Goal: Obtain resource: Download file/media

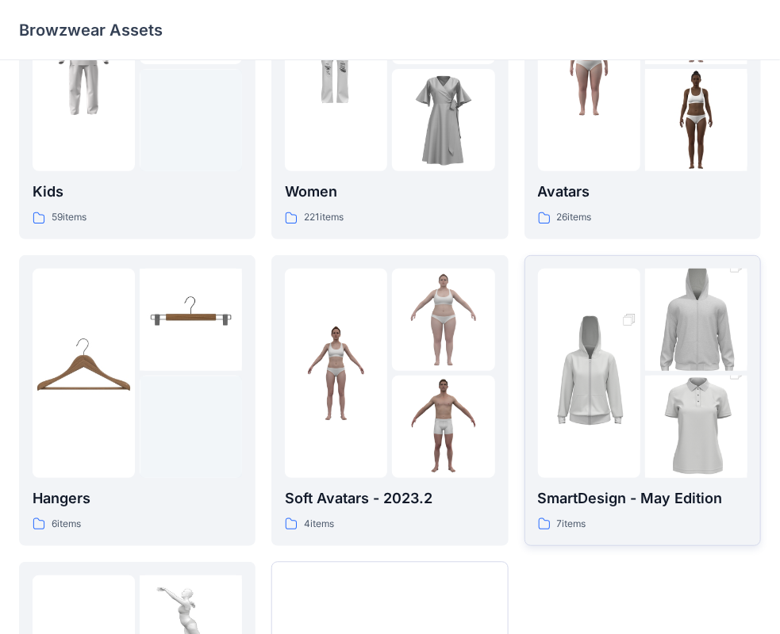
scroll to position [159, 0]
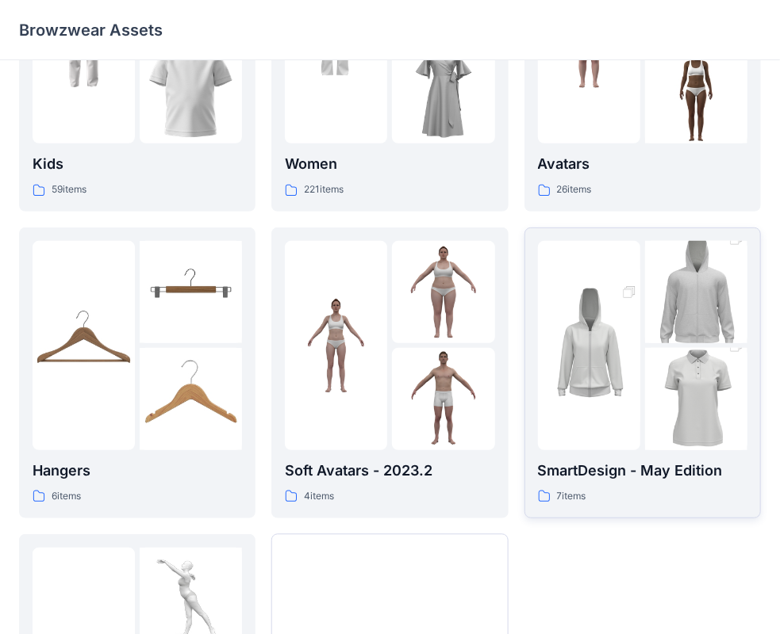
click at [642, 356] on div at bounding box center [642, 345] width 209 height 209
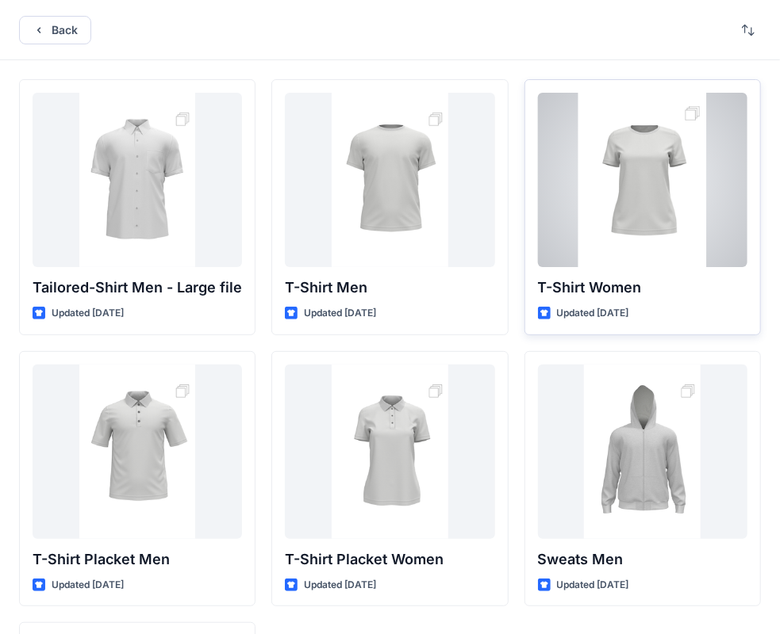
click at [695, 109] on div at bounding box center [642, 180] width 209 height 174
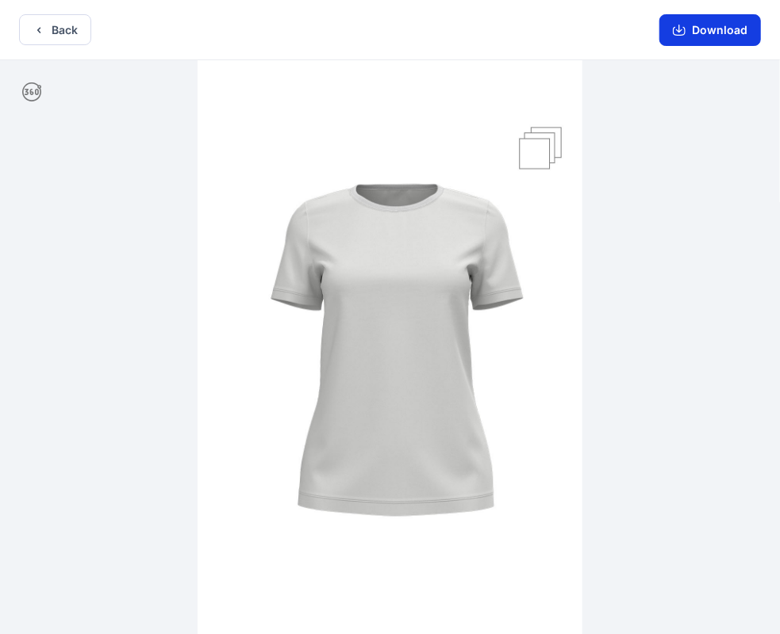
click at [699, 34] on button "Download" at bounding box center [710, 30] width 102 height 32
click at [76, 40] on button "Back" at bounding box center [55, 29] width 72 height 31
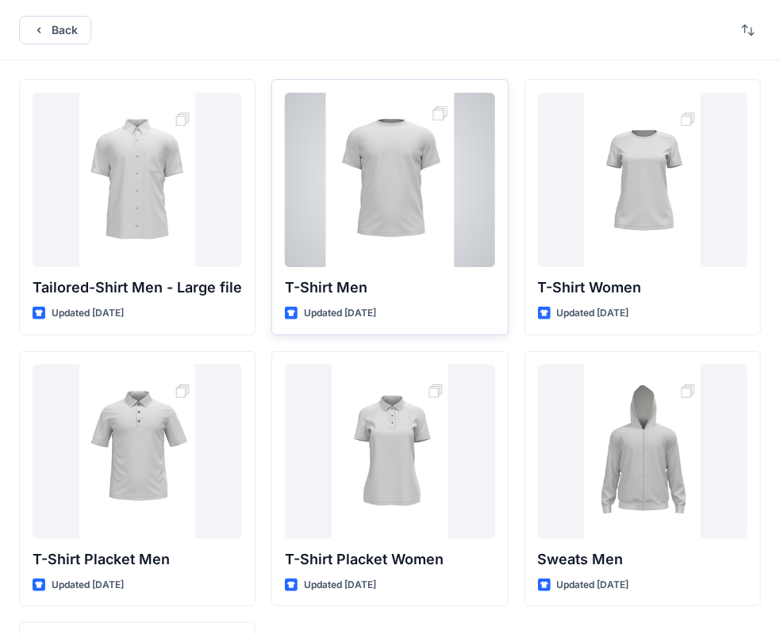
click at [430, 112] on div at bounding box center [389, 180] width 209 height 174
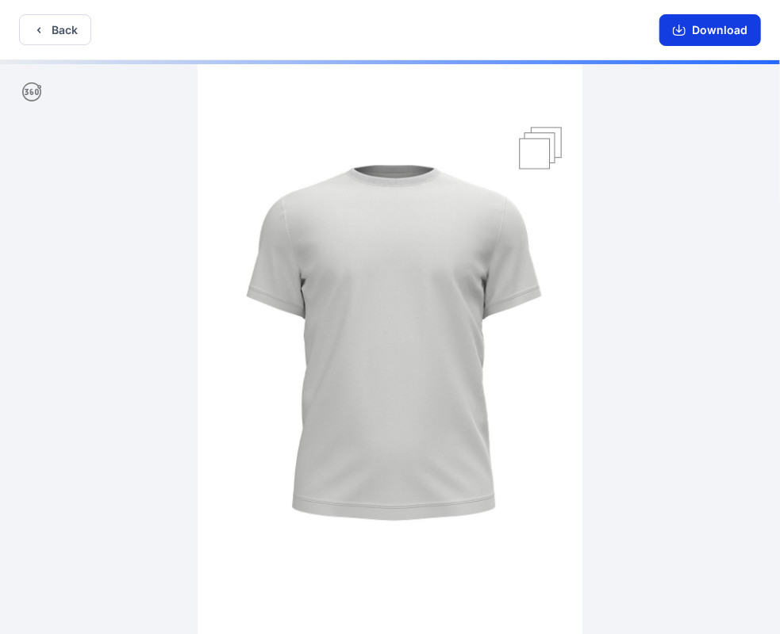
click at [678, 31] on icon "button" at bounding box center [678, 30] width 13 height 13
